Goal: Contribute content

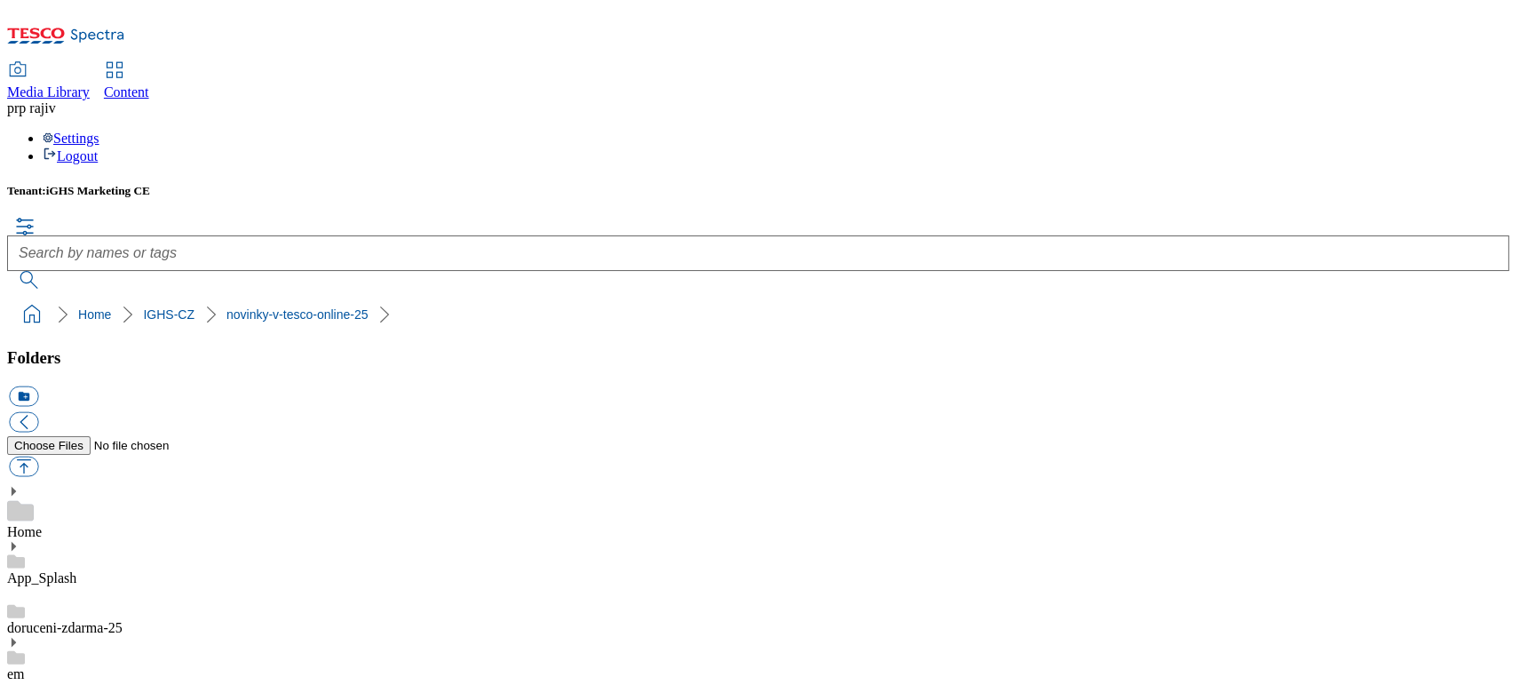
scroll to position [2745, 0]
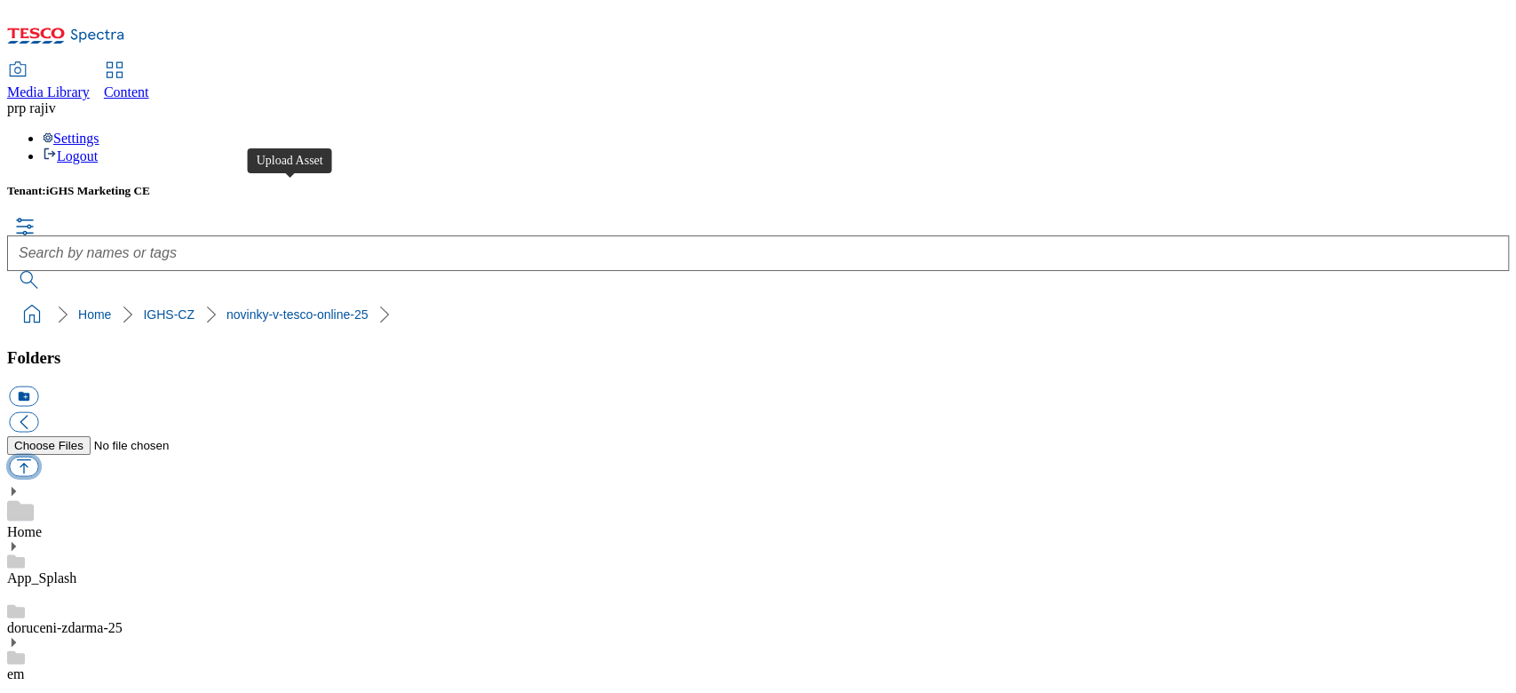
click at [38, 456] on button "button" at bounding box center [23, 466] width 29 height 20
type input "C:\fakepath\CZ_1.jpg"
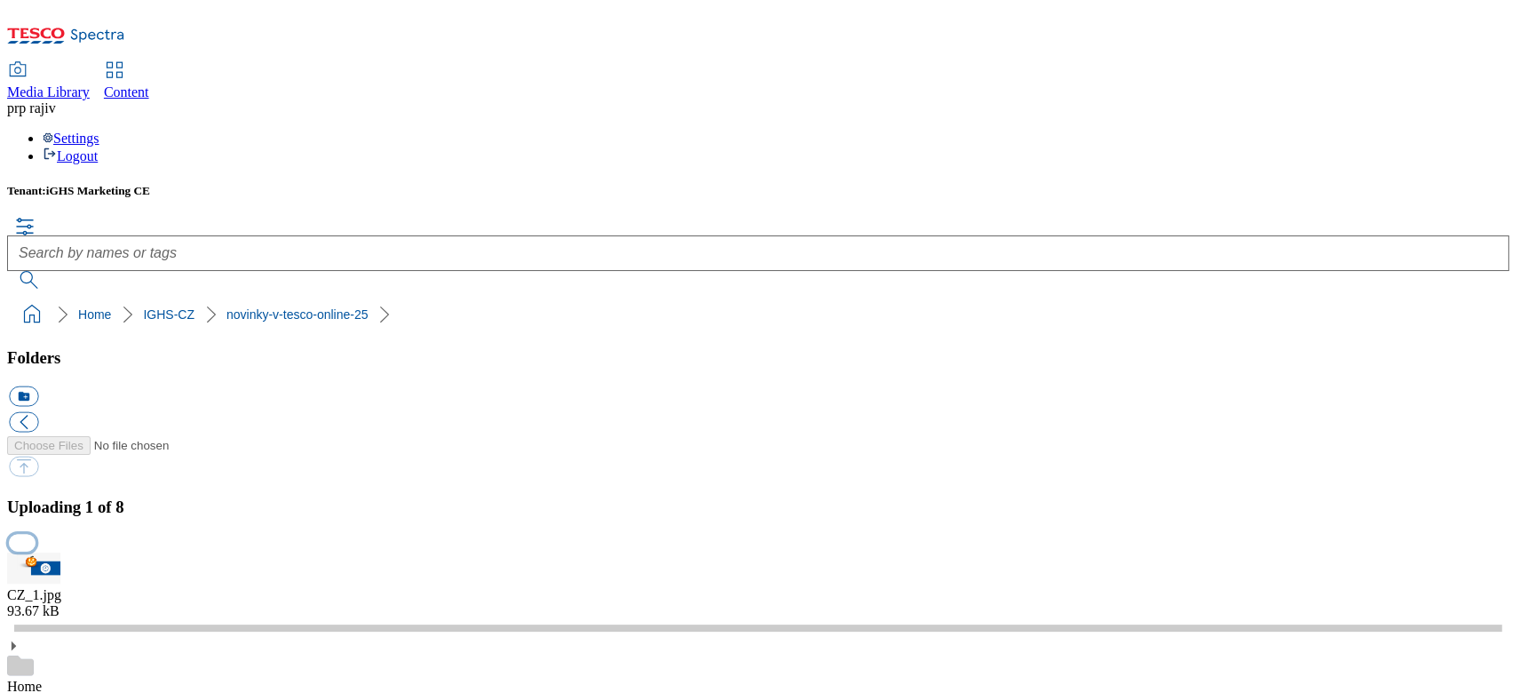
click at [36, 535] on button "button" at bounding box center [22, 543] width 27 height 17
click at [36, 552] on button "button" at bounding box center [22, 543] width 27 height 17
click at [36, 535] on button "button" at bounding box center [22, 543] width 27 height 17
